Goal: Find contact information: Find contact information

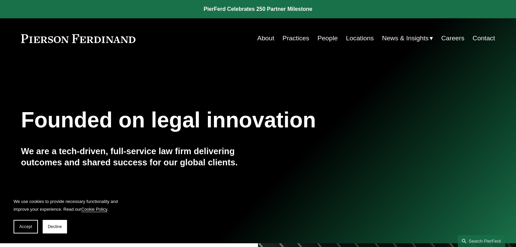
click at [487, 41] on link "Contact" at bounding box center [484, 38] width 22 height 13
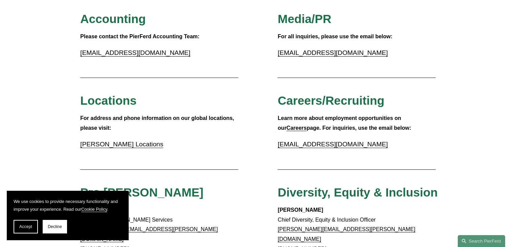
scroll to position [190, 0]
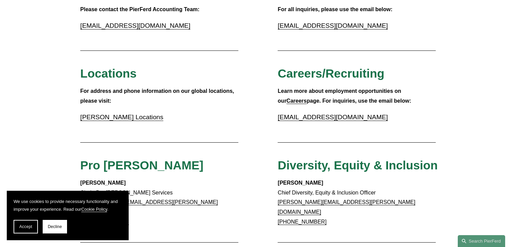
click at [141, 116] on link "Pierson Ferdinand Locations" at bounding box center [121, 116] width 83 height 7
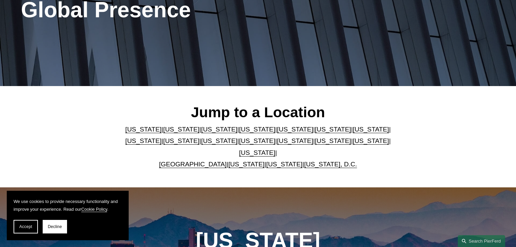
scroll to position [135, 0]
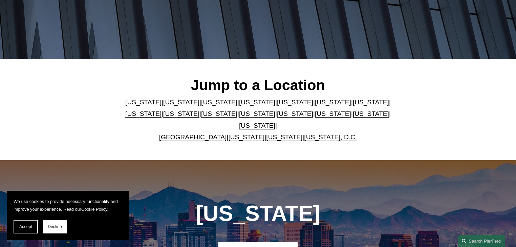
click at [239, 106] on link "Delaware" at bounding box center [257, 102] width 36 height 7
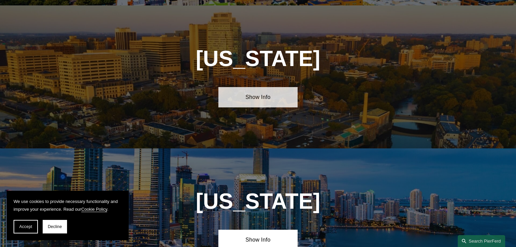
click at [257, 94] on link "Show Info" at bounding box center [257, 97] width 79 height 20
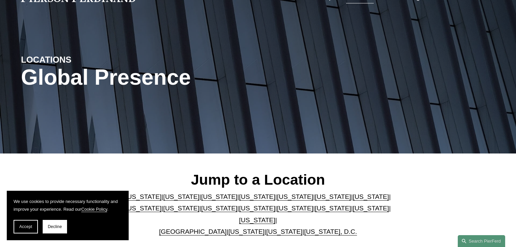
scroll to position [0, 0]
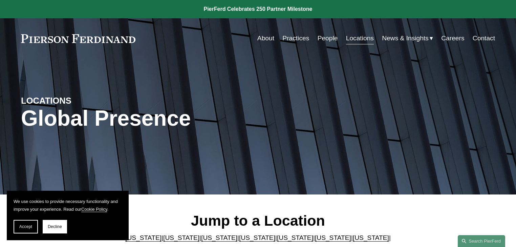
click at [93, 40] on link at bounding box center [78, 38] width 114 height 9
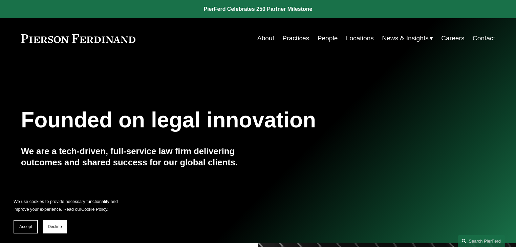
scroll to position [27, 0]
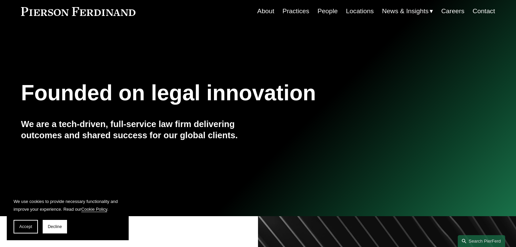
click at [291, 11] on link "Practices" at bounding box center [295, 11] width 27 height 13
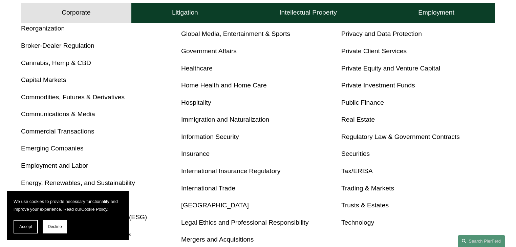
scroll to position [244, 0]
